Goal: Task Accomplishment & Management: Manage account settings

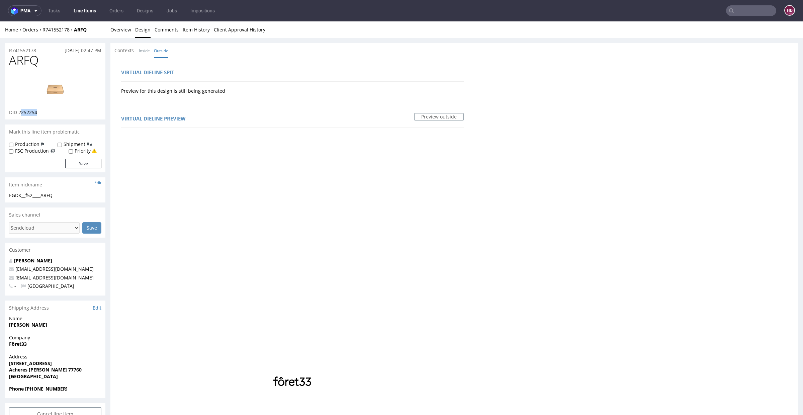
click at [70, 94] on img at bounding box center [55, 89] width 54 height 30
drag, startPoint x: 63, startPoint y: 194, endPoint x: 0, endPoint y: 198, distance: 63.1
copy div "EGDK__f52____ARFQ"
drag, startPoint x: 36, startPoint y: 50, endPoint x: 0, endPoint y: 50, distance: 36.5
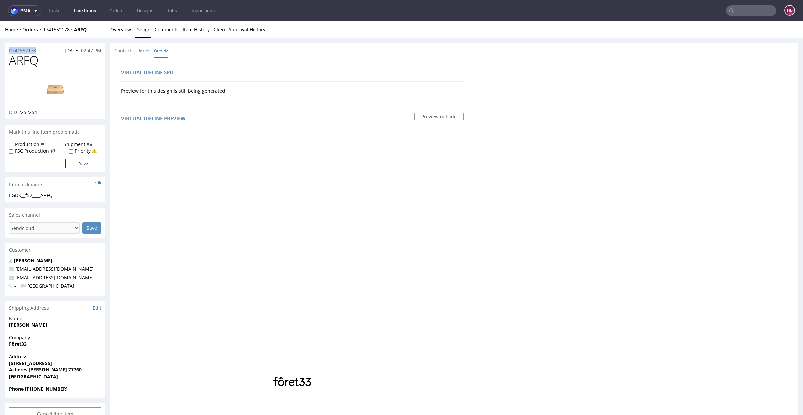
copy p "R741552178"
drag, startPoint x: 42, startPoint y: 112, endPoint x: 19, endPoint y: 113, distance: 22.8
click at [19, 113] on div "DID 2252254" at bounding box center [55, 112] width 92 height 7
copy span "2252254"
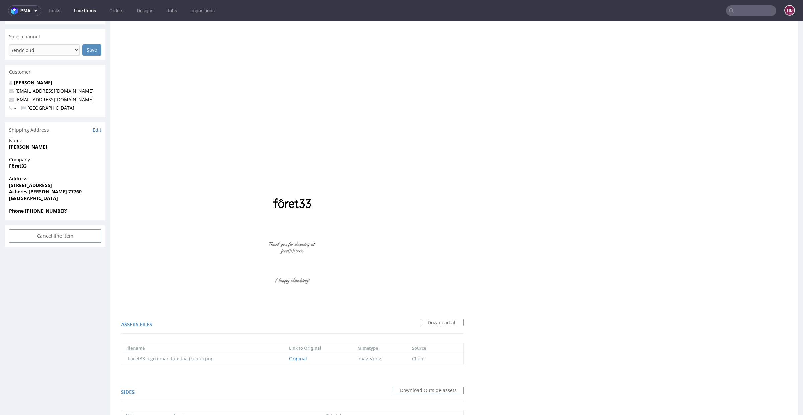
scroll to position [401, 0]
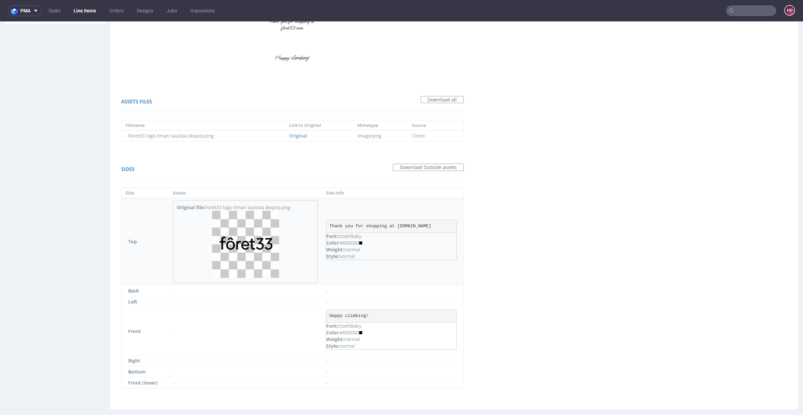
click at [240, 252] on img at bounding box center [245, 244] width 67 height 67
click at [432, 224] on pre "Thank you for shopping at [DOMAIN_NAME]" at bounding box center [391, 226] width 131 height 13
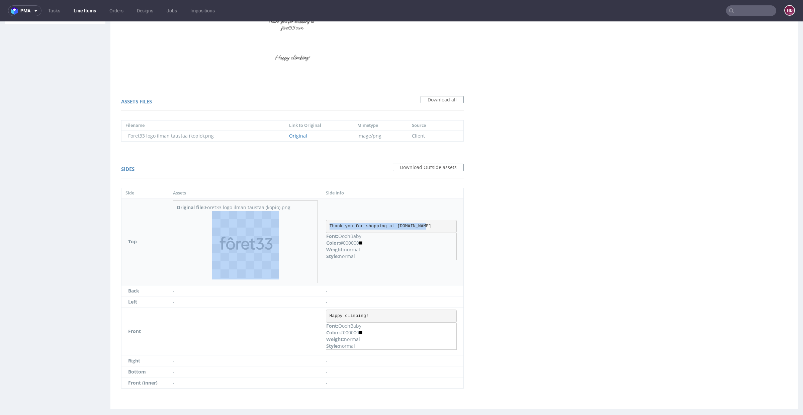
drag, startPoint x: 423, startPoint y: 225, endPoint x: 314, endPoint y: 229, distance: 108.5
click at [314, 229] on tr "Top Original file: Foret33 logo ilman taustaa (kopio).png Thank you for shoppin…" at bounding box center [293, 241] width 342 height 87
copy tr "Thank you for shopping at [DOMAIN_NAME]"
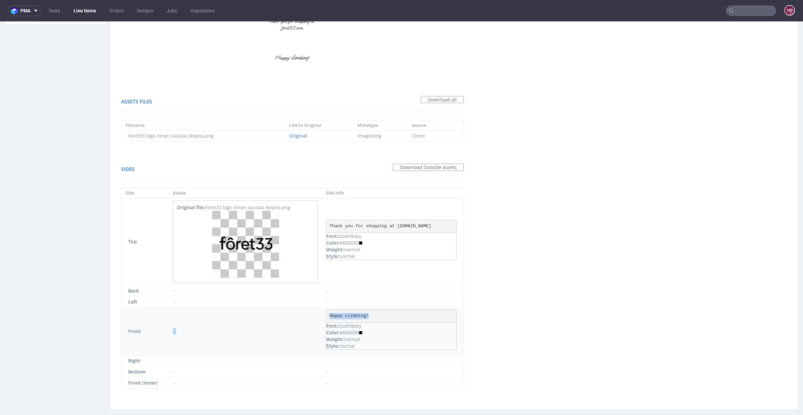
drag, startPoint x: 378, startPoint y: 315, endPoint x: 302, endPoint y: 316, distance: 75.7
click at [302, 316] on tr "Front - Happy climbing! Font: OoohBaby Color: #000000 Weight: normal Style: nor…" at bounding box center [293, 331] width 342 height 48
click at [398, 306] on td "-" at bounding box center [393, 301] width 142 height 11
drag, startPoint x: 390, startPoint y: 310, endPoint x: 379, endPoint y: 317, distance: 13.3
click at [379, 317] on pre "Happy climbing!" at bounding box center [391, 316] width 131 height 13
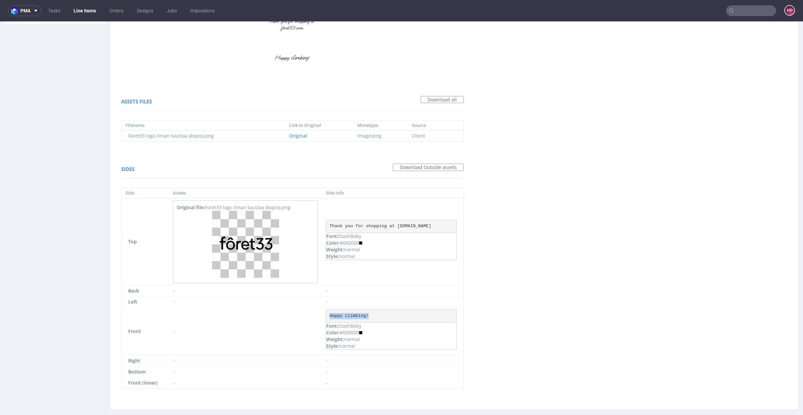
copy pre "Happy climbing!"
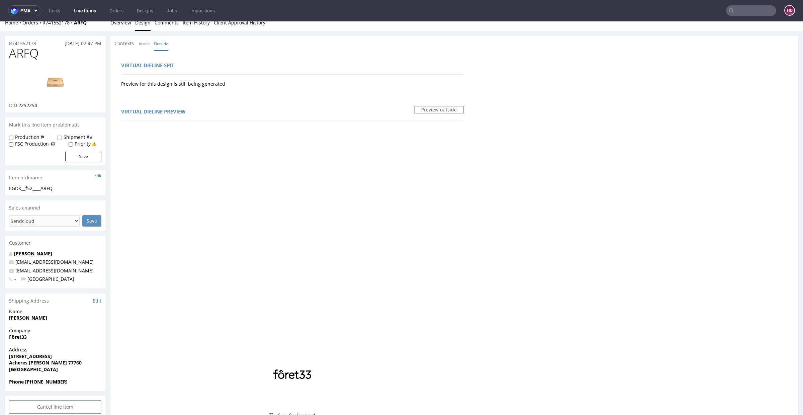
scroll to position [0, 0]
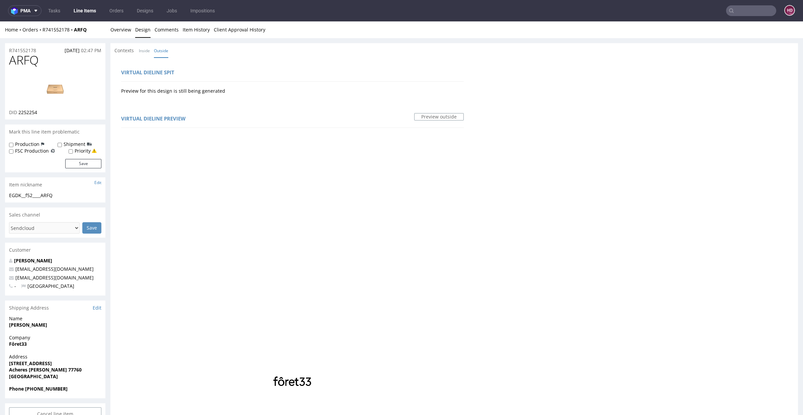
click at [41, 58] on h1 "ARFQ" at bounding box center [55, 60] width 92 height 13
copy span "ARFQ"
click at [117, 31] on link "Overview" at bounding box center [120, 29] width 21 height 16
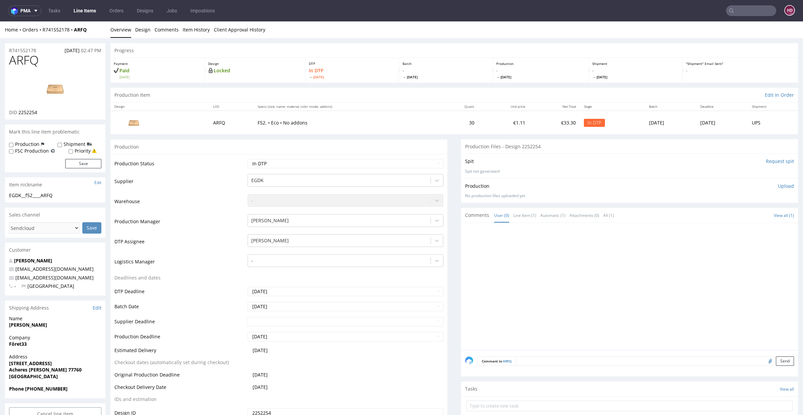
click at [778, 183] on p "Upload" at bounding box center [786, 186] width 16 height 7
click at [730, 215] on div "Add files" at bounding box center [746, 217] width 33 height 10
type input "C:\fakepath\EGDK__f52____ARFQ__d2252254__oR741552178.pdf"
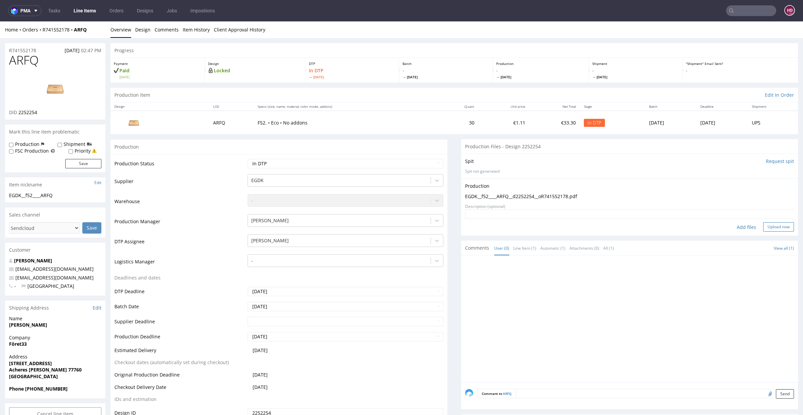
click at [769, 226] on button "Upload now" at bounding box center [779, 226] width 31 height 9
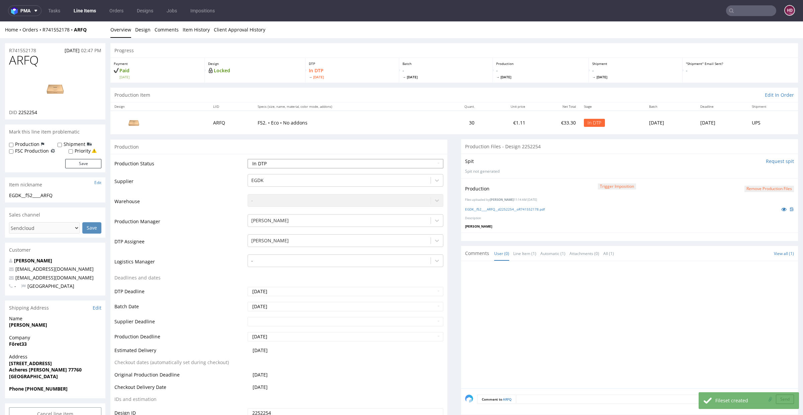
click at [327, 162] on select "Waiting for Artwork Waiting for Diecut Waiting for Mockup Waiting for DTP Waiti…" at bounding box center [346, 163] width 196 height 9
select select "dtp_production_ready"
click at [248, 159] on select "Waiting for Artwork Waiting for Diecut Waiting for Mockup Waiting for DTP Waiti…" at bounding box center [346, 163] width 196 height 9
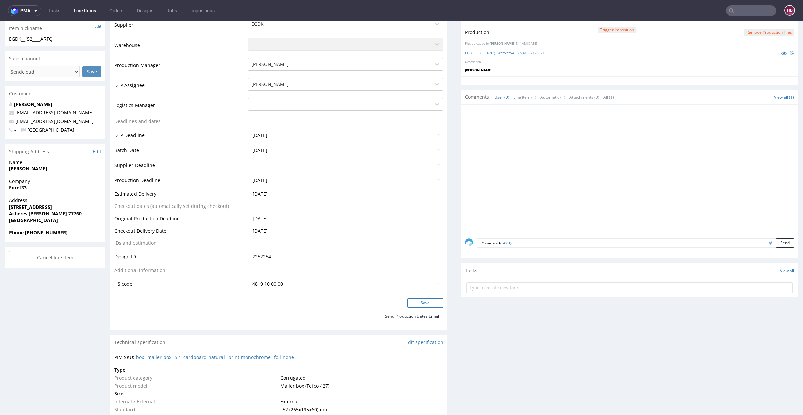
click at [411, 302] on button "Save" at bounding box center [425, 302] width 36 height 9
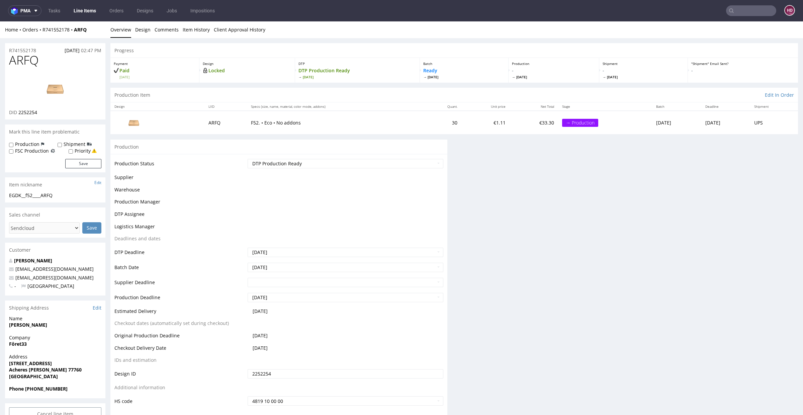
scroll to position [0, 0]
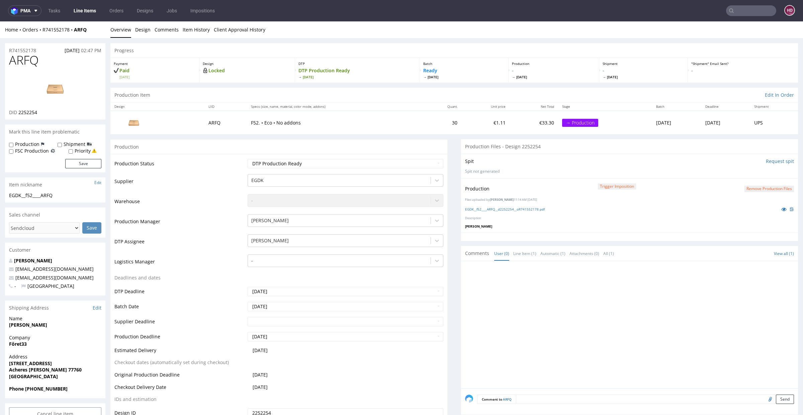
click at [117, 31] on link "Overview" at bounding box center [120, 29] width 21 height 16
click at [92, 12] on link "Line Items" at bounding box center [85, 10] width 30 height 11
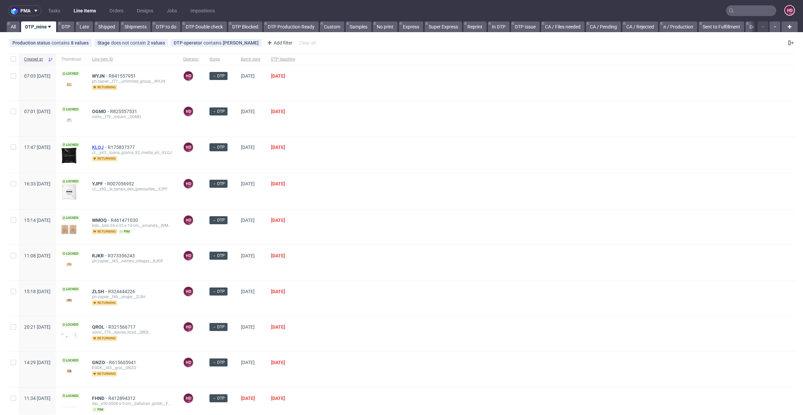
click at [108, 146] on span "KLQJ" at bounding box center [100, 147] width 16 height 5
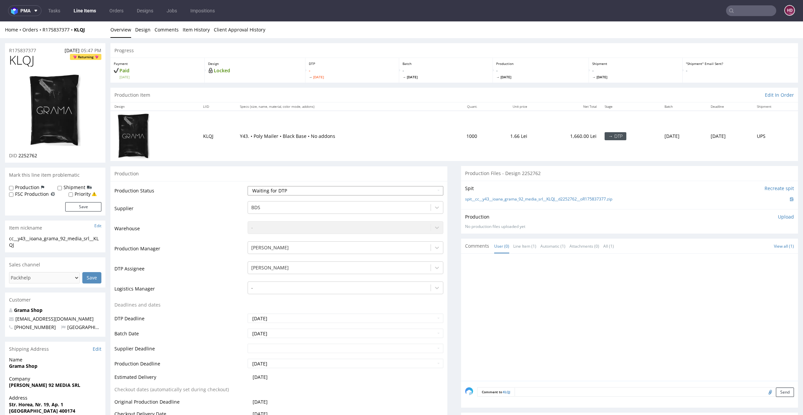
click at [314, 190] on select "Waiting for Artwork Waiting for Diecut Waiting for Mockup Waiting for DTP Waiti…" at bounding box center [346, 190] width 196 height 9
select select "dtp_in_process"
click at [248, 186] on select "Waiting for Artwork Waiting for Diecut Waiting for Mockup Waiting for DTP Waiti…" at bounding box center [346, 190] width 196 height 9
